Goal: Information Seeking & Learning: Check status

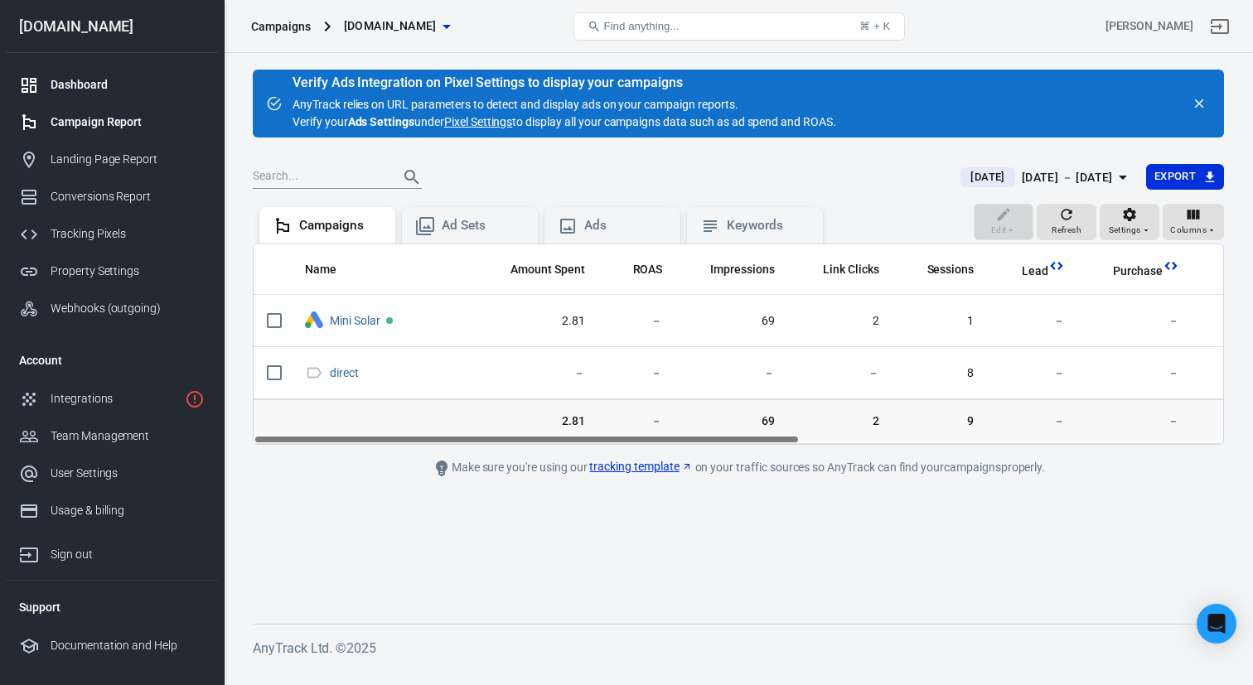
click at [76, 82] on div "Dashboard" at bounding box center [128, 84] width 154 height 17
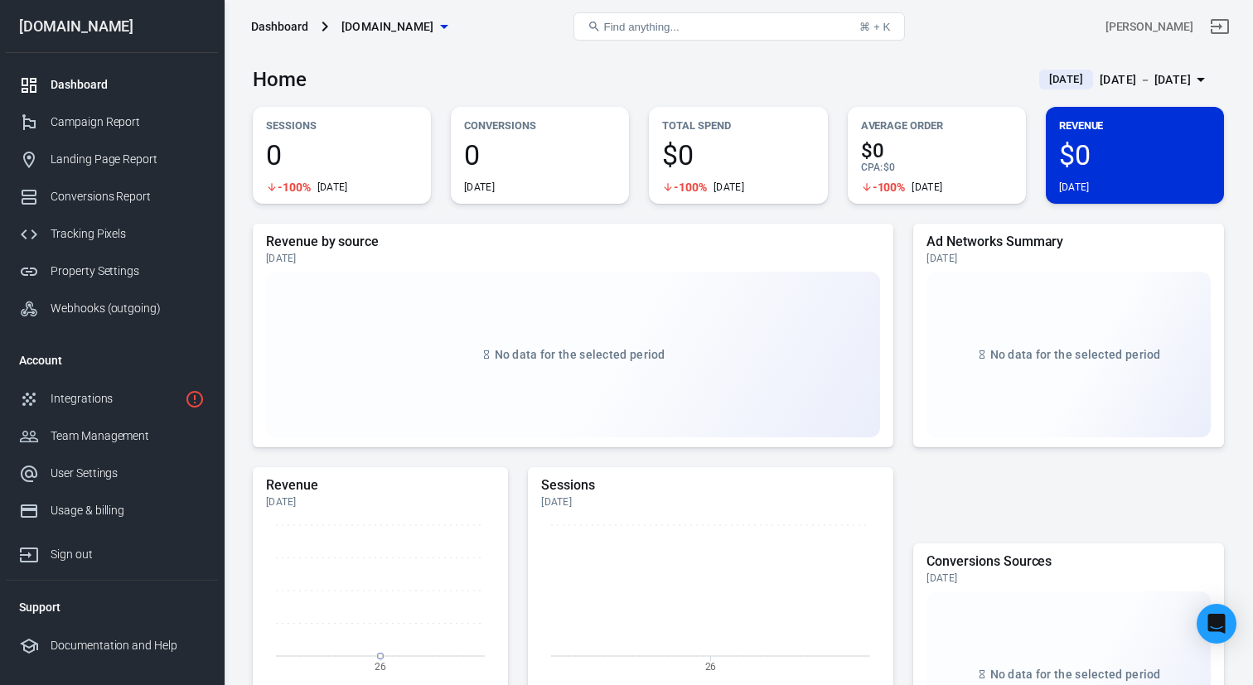
click at [1042, 80] on span "[DATE]" at bounding box center [1065, 79] width 47 height 17
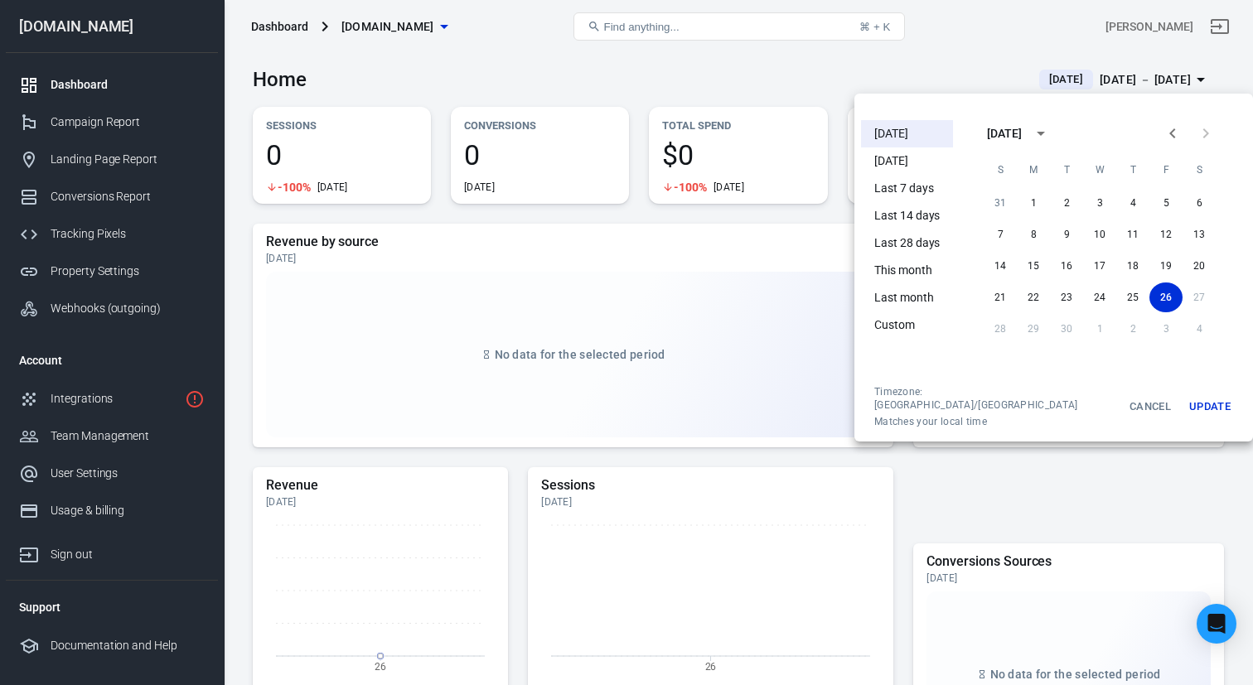
click at [929, 168] on li "[DATE]" at bounding box center [907, 161] width 92 height 27
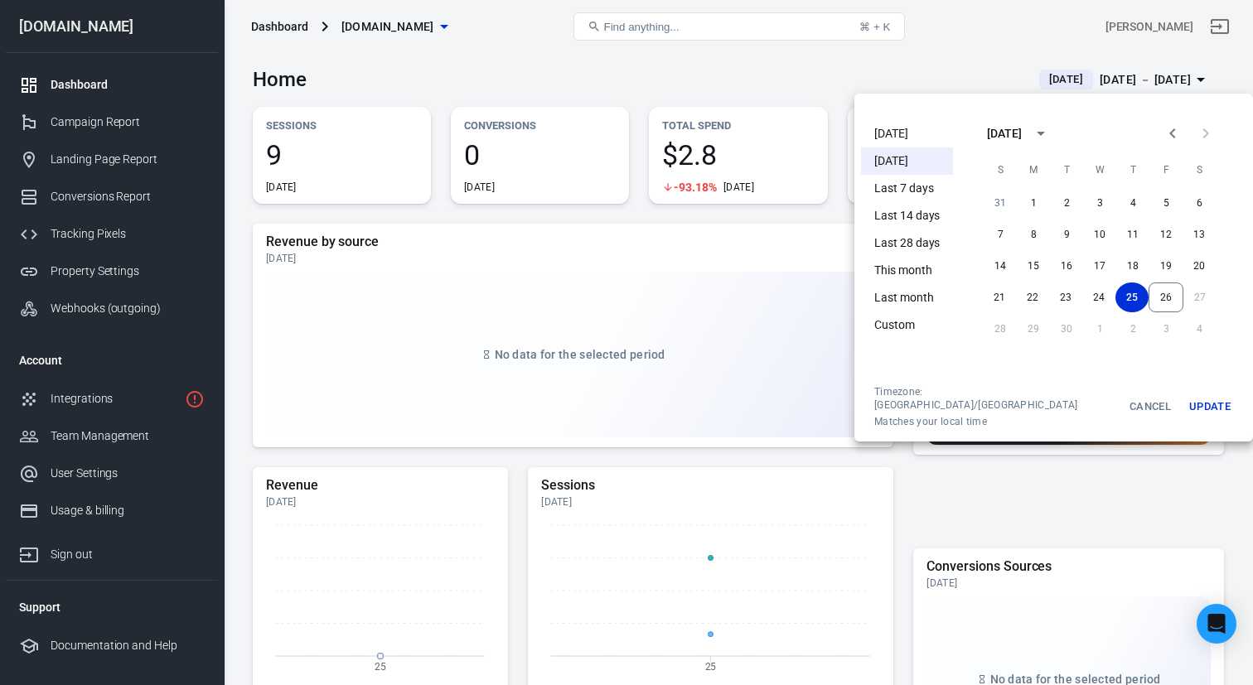
click at [810, 70] on div at bounding box center [626, 342] width 1253 height 685
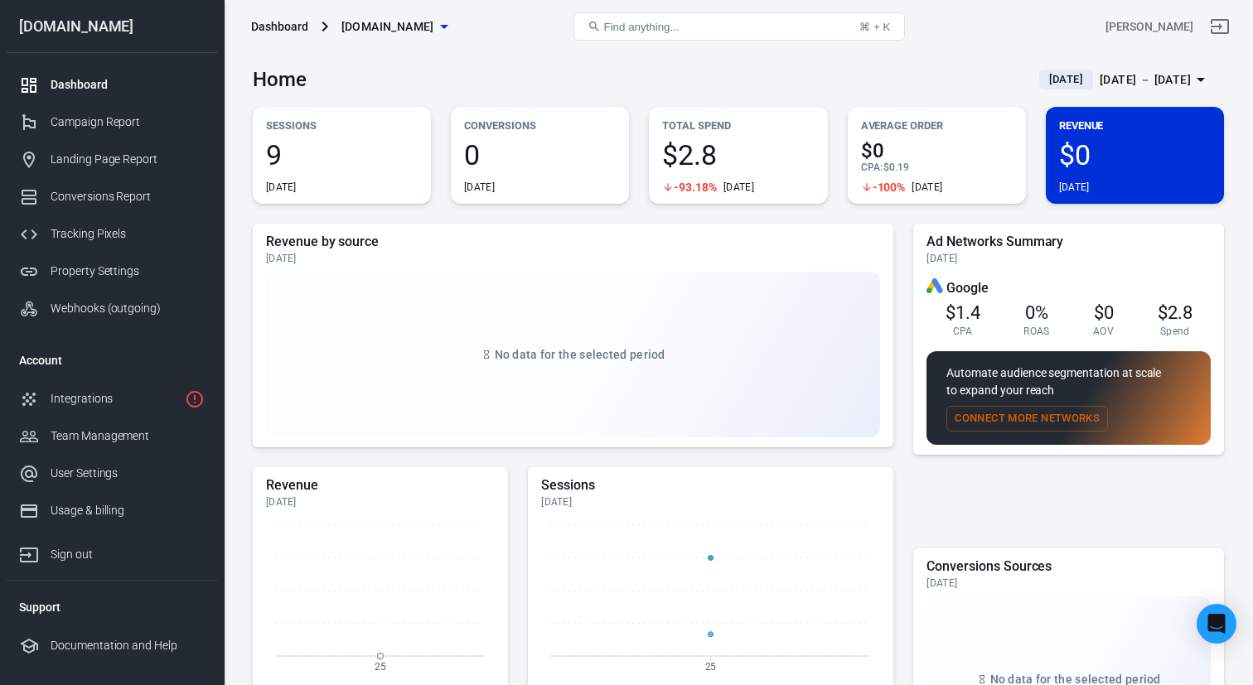
click at [1042, 80] on span "[DATE]" at bounding box center [1065, 79] width 47 height 17
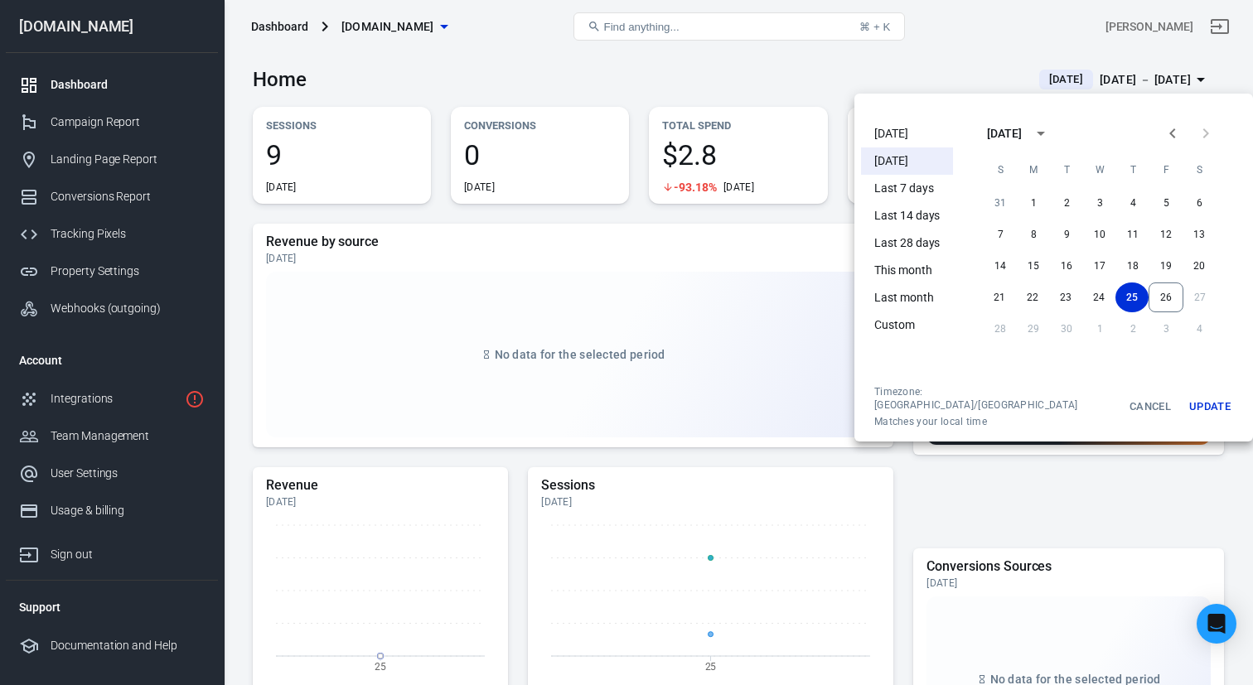
click at [913, 272] on li "This month" at bounding box center [907, 270] width 92 height 27
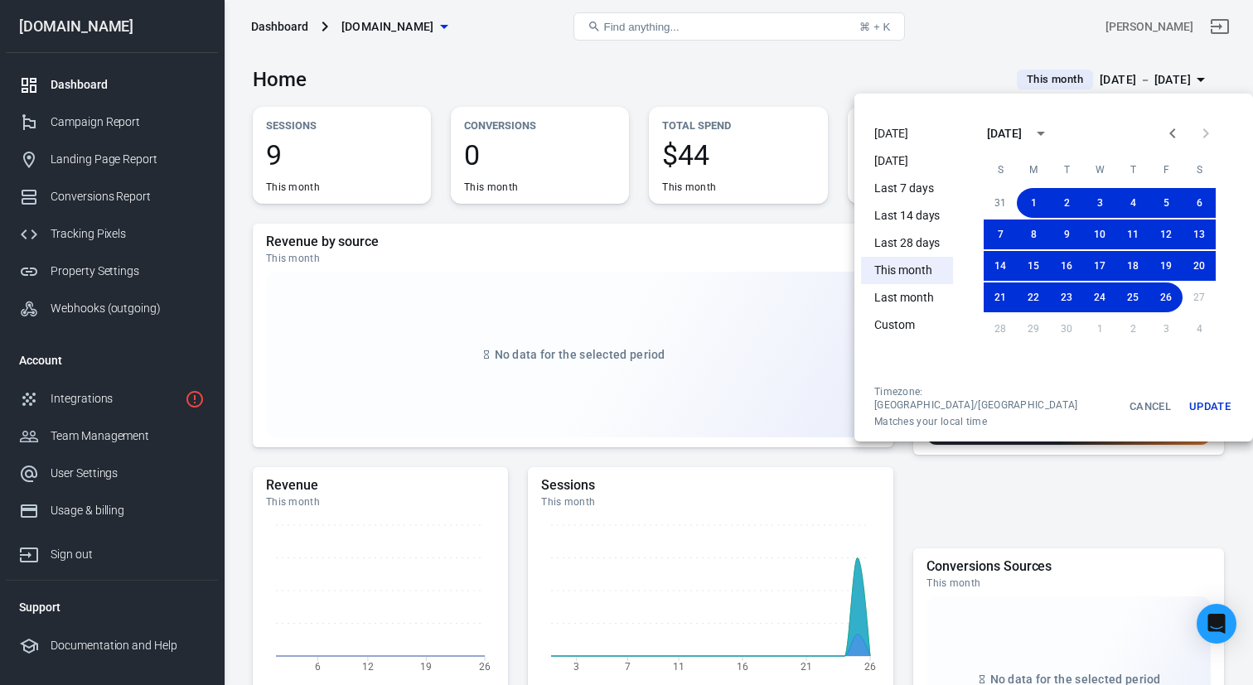
click at [681, 75] on div at bounding box center [626, 342] width 1253 height 685
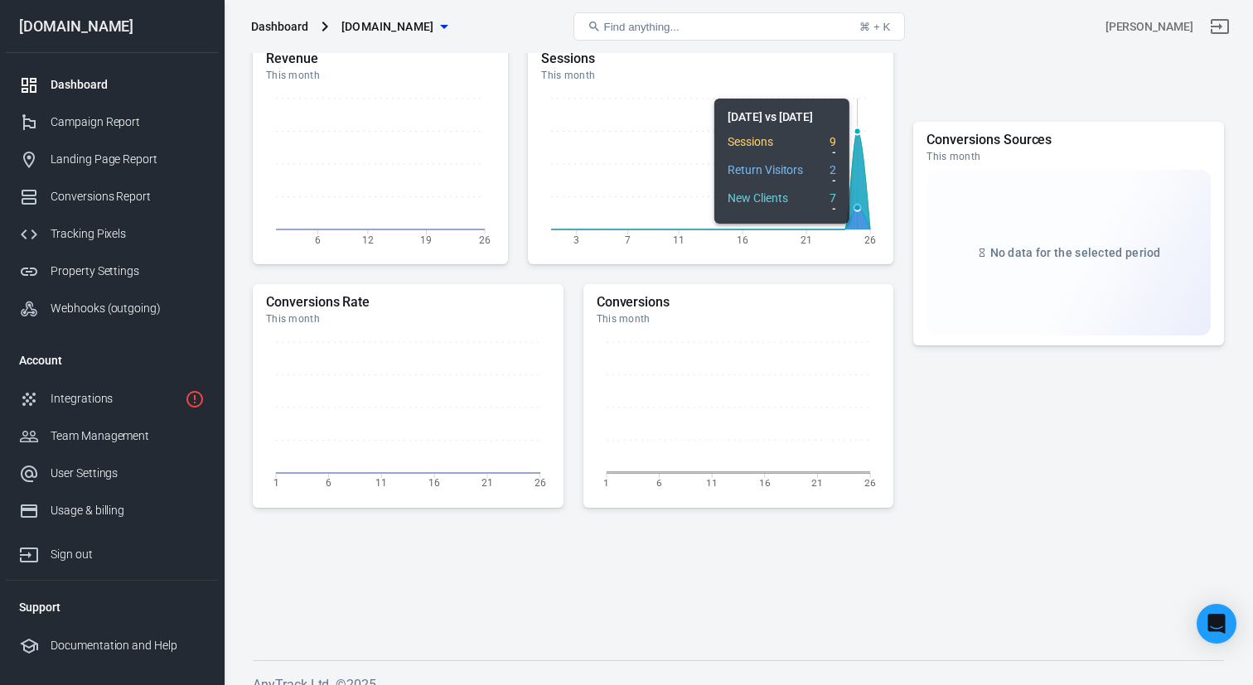
scroll to position [446, 0]
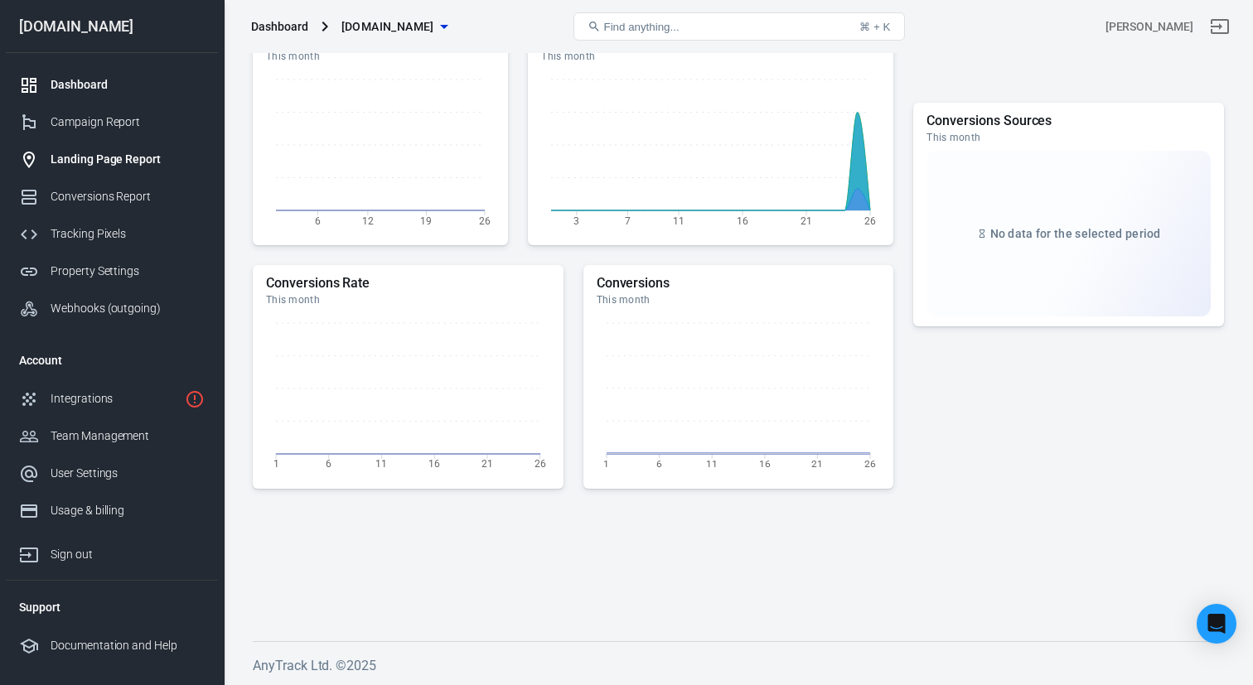
click at [112, 164] on div "Landing Page Report" at bounding box center [128, 159] width 154 height 17
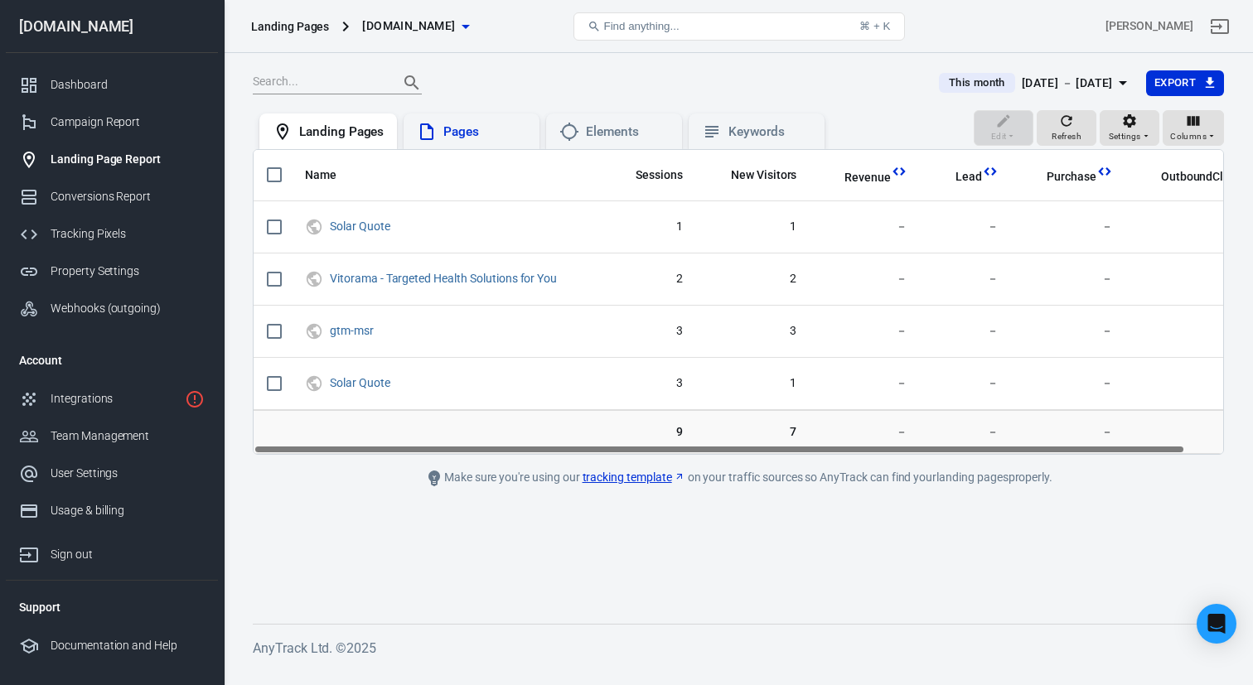
click at [463, 135] on div "Pages" at bounding box center [484, 131] width 83 height 17
click at [341, 138] on div "Landing Pages" at bounding box center [341, 131] width 85 height 17
click at [114, 197] on div "Conversions Report" at bounding box center [128, 196] width 154 height 17
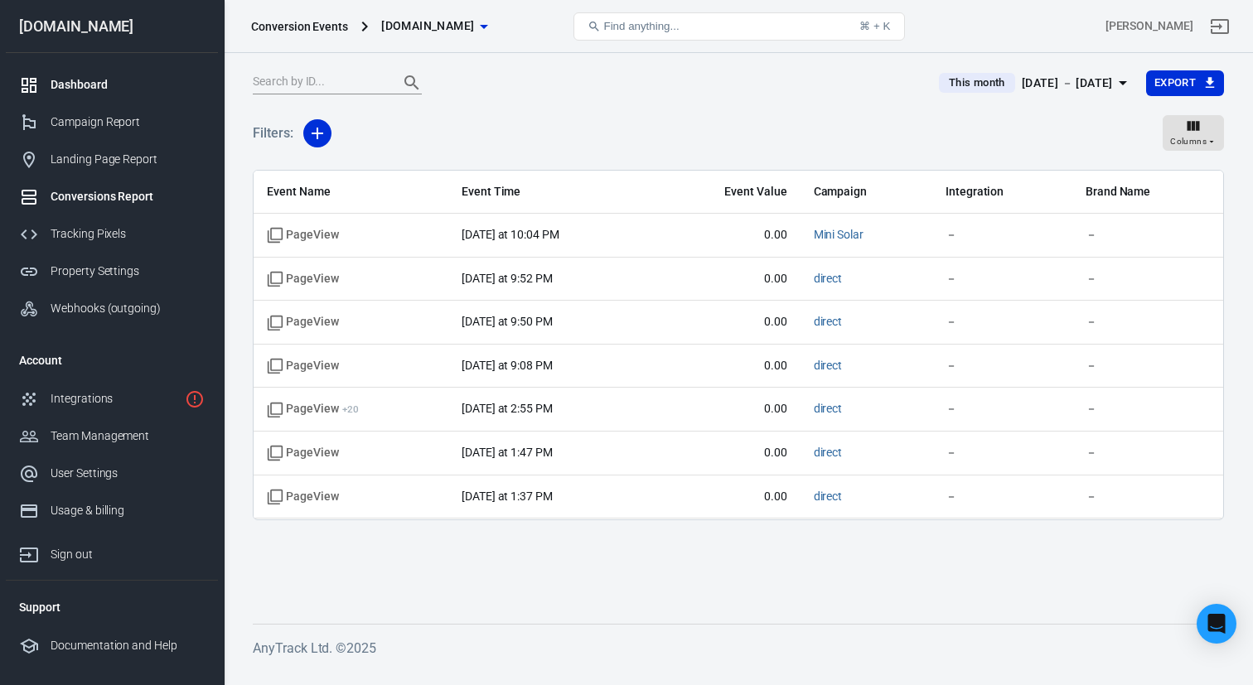
click at [93, 83] on div "Dashboard" at bounding box center [128, 84] width 154 height 17
